Goal: Task Accomplishment & Management: Manage account settings

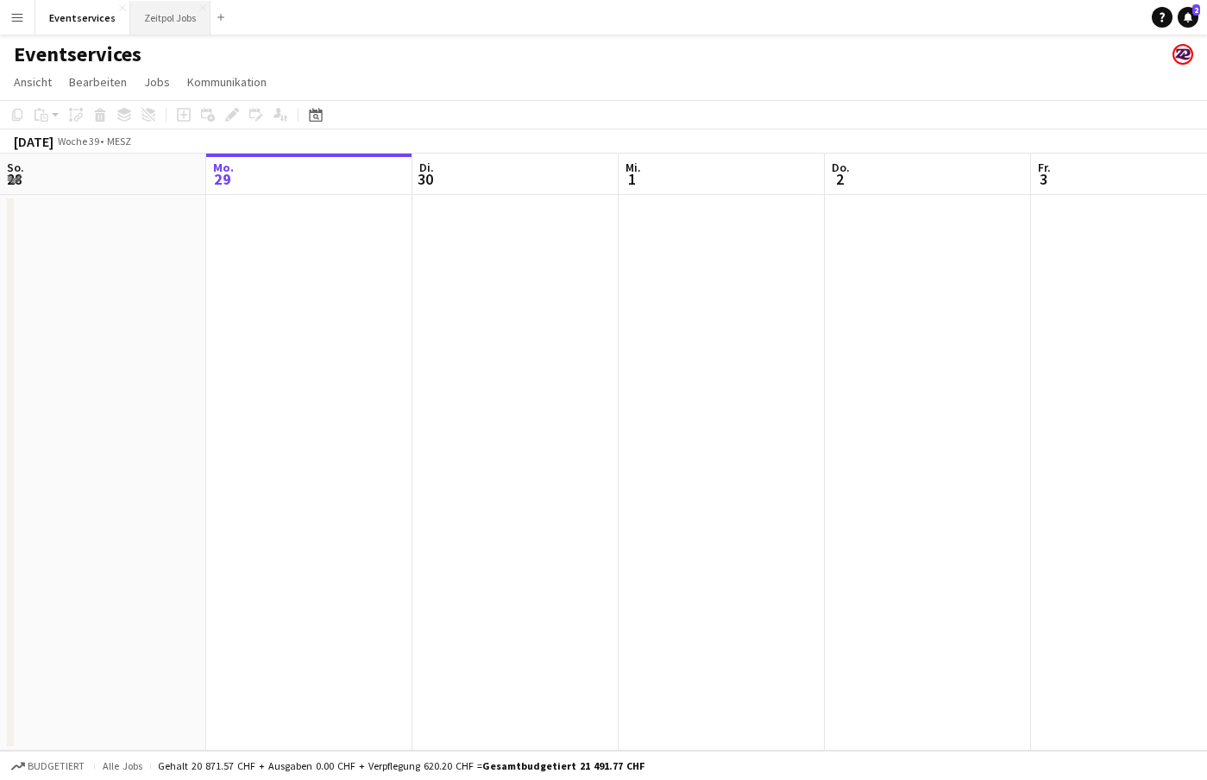
click at [149, 9] on button "Zeitpol Jobs Schließen" at bounding box center [170, 18] width 80 height 34
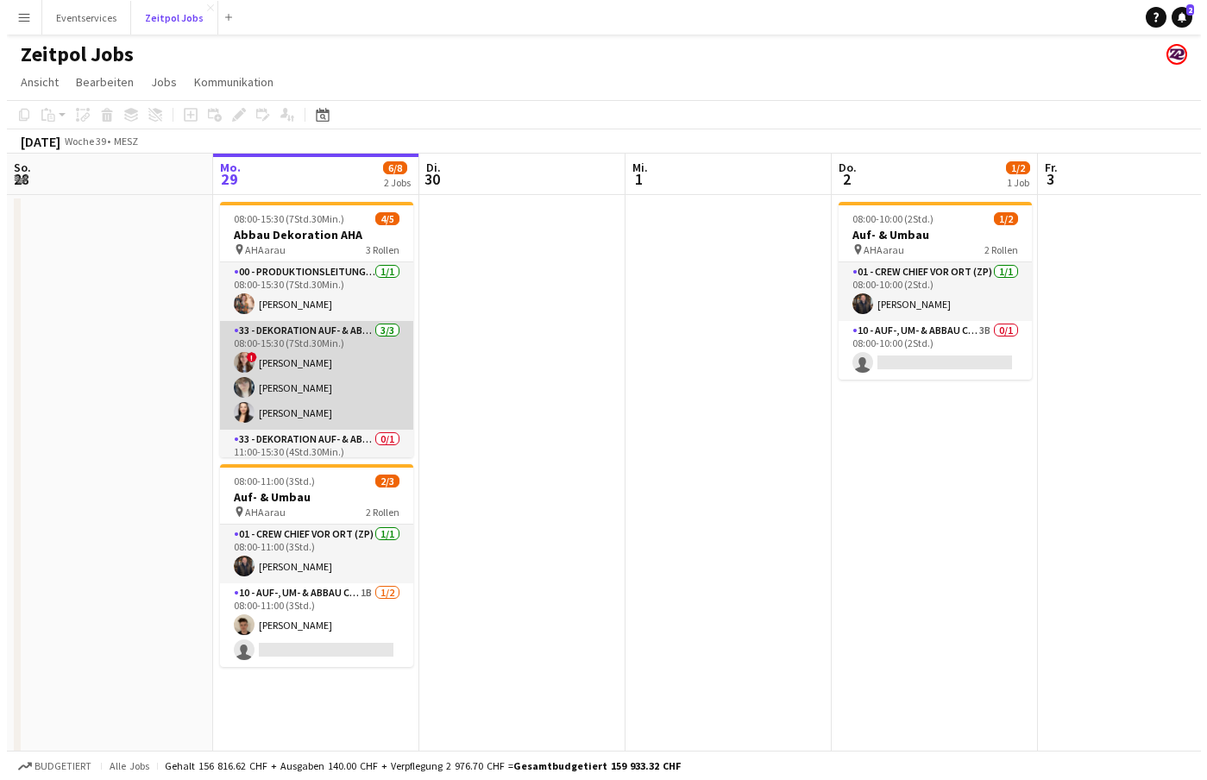
scroll to position [31, 0]
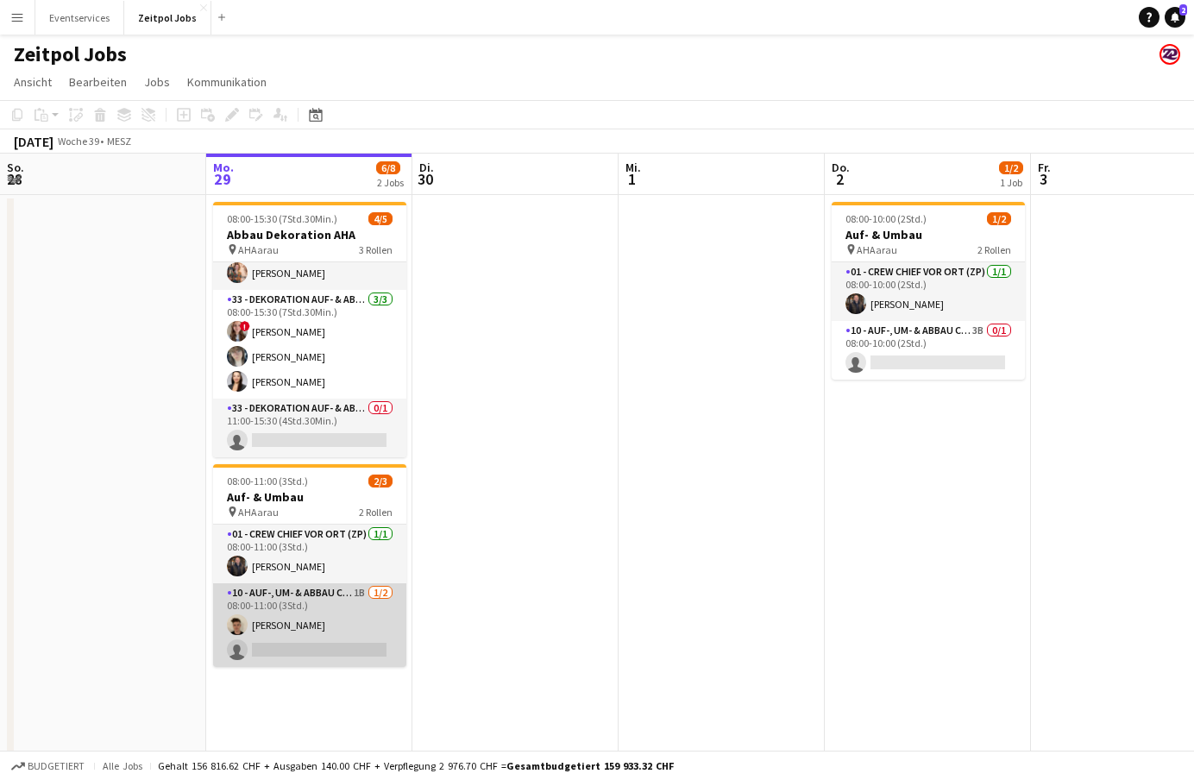
click at [337, 600] on app-card-role "10 - Auf-, Um- & Abbau Crew 1B [DATE] 08:00-11:00 (3Std.) [PERSON_NAME] single-…" at bounding box center [309, 625] width 193 height 84
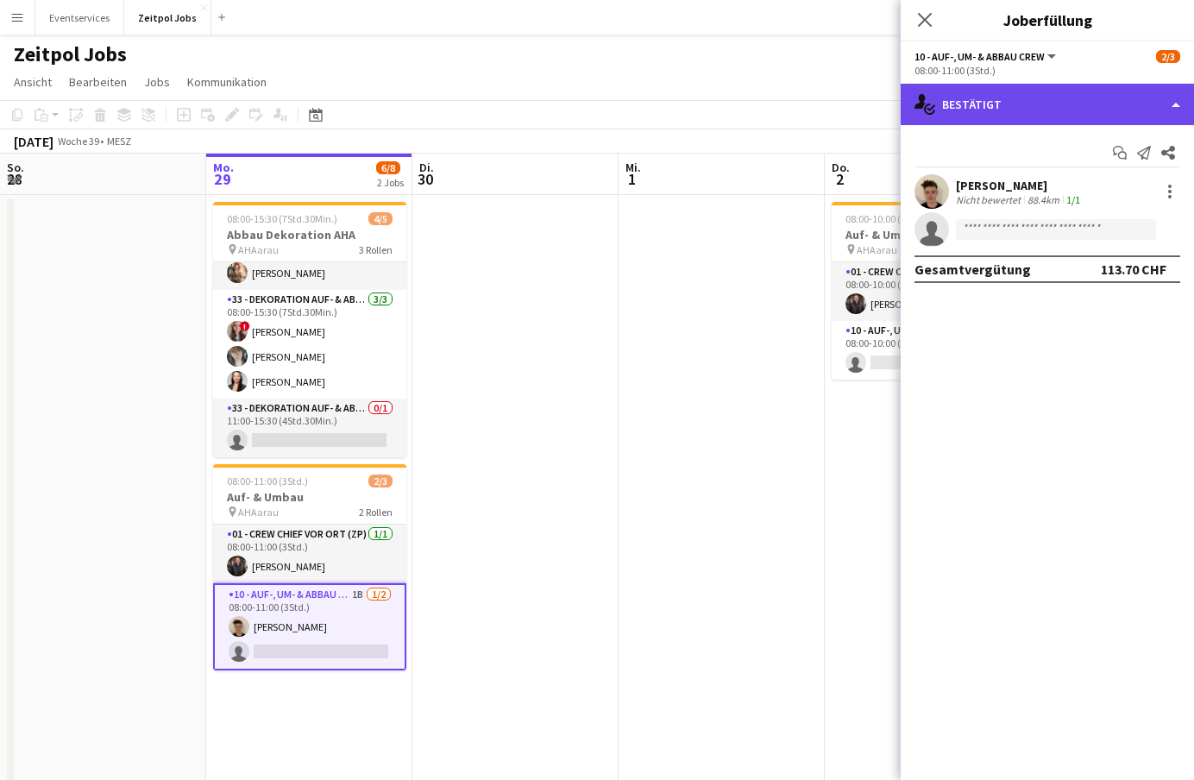
click at [1162, 104] on div "single-neutral-actions-check-2 Bestätigt" at bounding box center [1047, 104] width 293 height 41
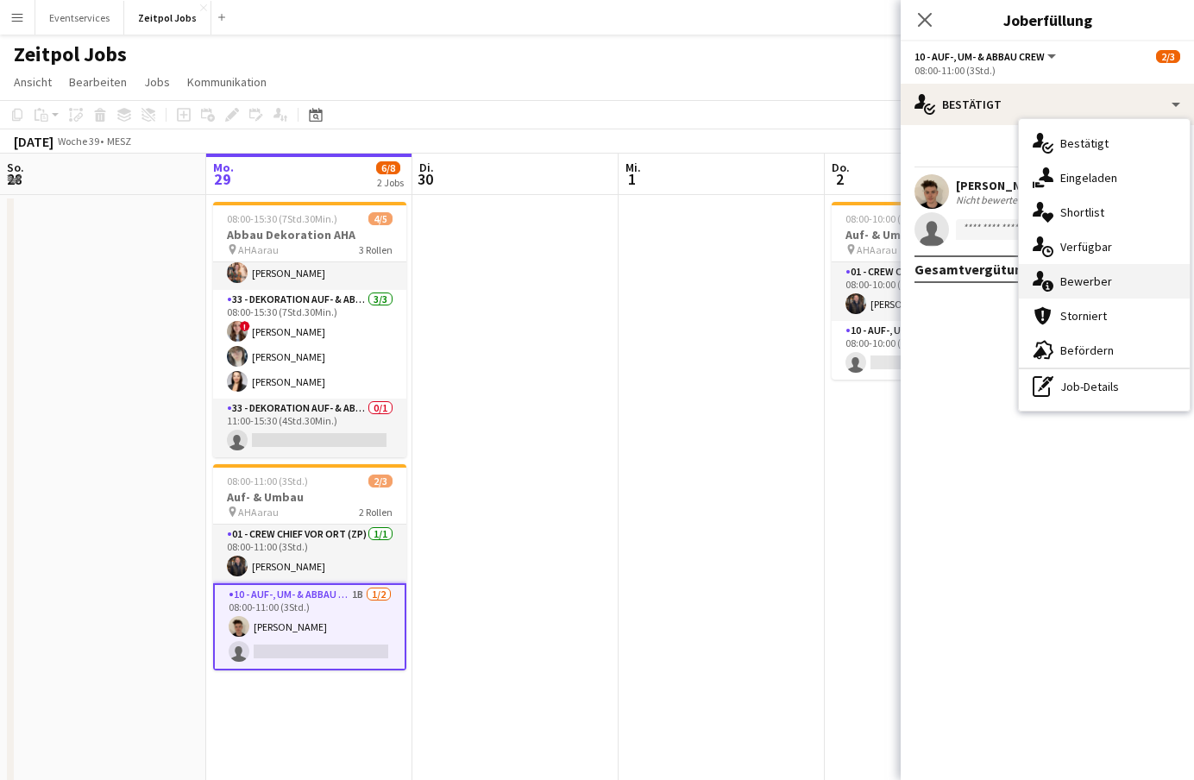
click at [1102, 278] on span "Bewerber" at bounding box center [1087, 282] width 52 height 16
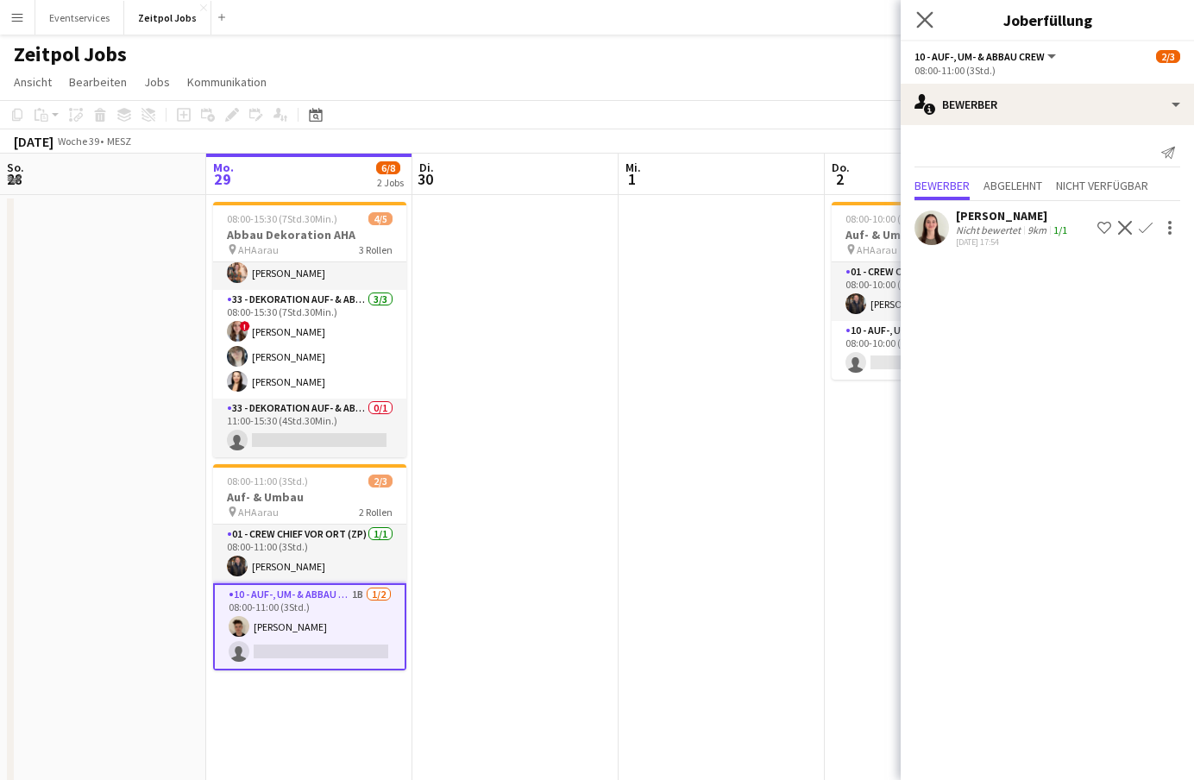
click at [924, 14] on icon "Pop-in schließen" at bounding box center [924, 19] width 16 height 16
click at [927, 10] on app-navbar "Menü Tafeln Tafeln Tafeln Alle Jobs Status Belegschaft Belegschaft Meine Belegs…" at bounding box center [597, 17] width 1194 height 35
